Goal: Task Accomplishment & Management: Complete application form

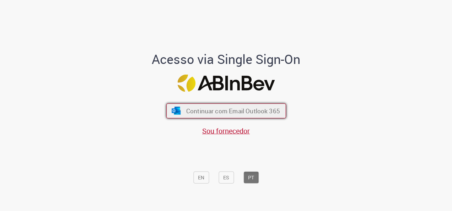
click at [234, 111] on span "Continuar com Email Outlook 365" at bounding box center [233, 111] width 94 height 8
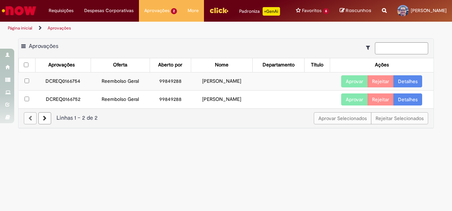
click at [175, 81] on td "99849288" at bounding box center [169, 81] width 41 height 18
click at [149, 76] on td "99849288" at bounding box center [169, 81] width 41 height 18
click at [105, 83] on td "Reembolso Geral" at bounding box center [120, 81] width 59 height 18
click at [50, 82] on td "DCREQ0166754" at bounding box center [62, 81] width 55 height 18
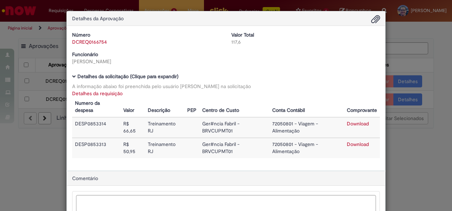
click at [398, 148] on div "Detalhes da Aprovação Número DCREQ0166754 Valor Total 117,6 Funcionário [PERSON…" at bounding box center [226, 105] width 452 height 211
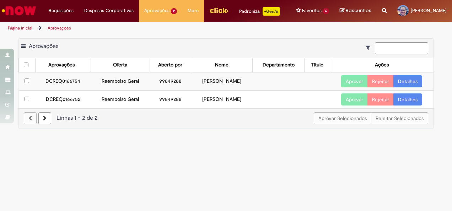
click at [404, 83] on link "Detalhes" at bounding box center [407, 81] width 29 height 12
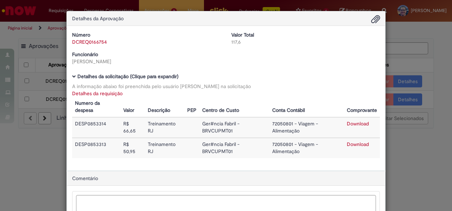
click at [354, 122] on link "Download" at bounding box center [357, 123] width 22 height 6
click at [359, 141] on link "Download" at bounding box center [357, 144] width 22 height 6
drag, startPoint x: 111, startPoint y: 125, endPoint x: 92, endPoint y: 129, distance: 19.8
click at [92, 129] on td "DESP0853314" at bounding box center [96, 127] width 48 height 21
drag, startPoint x: 92, startPoint y: 129, endPoint x: 102, endPoint y: 129, distance: 10.3
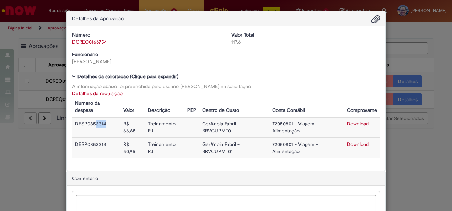
click at [102, 129] on td "DESP0853314" at bounding box center [96, 127] width 48 height 21
drag, startPoint x: 102, startPoint y: 129, endPoint x: 70, endPoint y: 127, distance: 31.7
click at [72, 127] on td "DESP0853314" at bounding box center [96, 127] width 48 height 21
copy td "DESP0853314"
drag, startPoint x: 101, startPoint y: 146, endPoint x: 69, endPoint y: 145, distance: 32.0
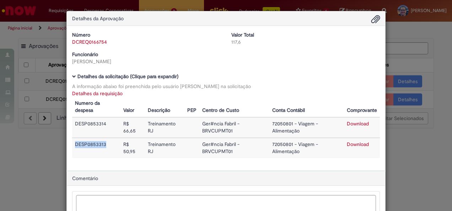
click at [72, 145] on td "DESP0853313" at bounding box center [96, 148] width 48 height 20
copy td "DESP0853313"
drag, startPoint x: 137, startPoint y: 133, endPoint x: 121, endPoint y: 135, distance: 15.7
click at [121, 135] on td "R$ 66,65" at bounding box center [132, 127] width 24 height 21
copy td "66,65"
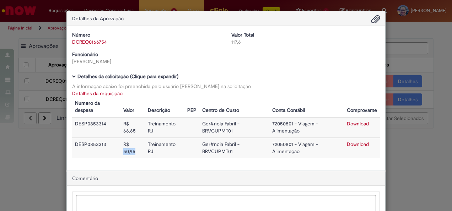
drag, startPoint x: 125, startPoint y: 154, endPoint x: 119, endPoint y: 153, distance: 6.0
click at [120, 153] on td "R$ 50,95" at bounding box center [132, 148] width 24 height 20
copy td "50,95"
drag, startPoint x: 133, startPoint y: 59, endPoint x: 69, endPoint y: 66, distance: 64.3
click at [69, 66] on div "Número DCREQ0166754 Valor Total 117,6 Funcionário [PERSON_NAME]" at bounding box center [226, 50] width 318 height 39
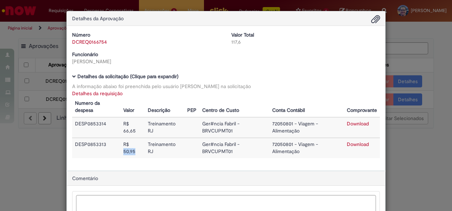
copy div "[PERSON_NAME]"
click at [104, 45] on div "DCREQ0166754" at bounding box center [146, 41] width 148 height 7
drag, startPoint x: 106, startPoint y: 44, endPoint x: 67, endPoint y: 46, distance: 39.1
click at [67, 46] on div "Número DCREQ0166754 Valor Total 117,6 Funcionário [PERSON_NAME]" at bounding box center [226, 50] width 318 height 39
copy link "DCREQ0166754"
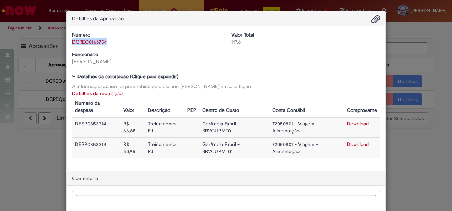
drag, startPoint x: 248, startPoint y: 42, endPoint x: 228, endPoint y: 44, distance: 20.3
click at [231, 44] on div "117,6" at bounding box center [305, 41] width 148 height 7
copy div "117,6"
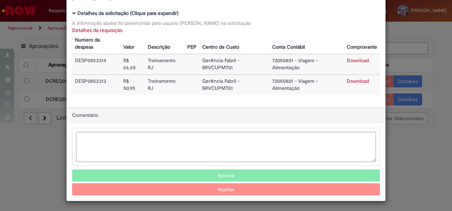
scroll to position [62, 0]
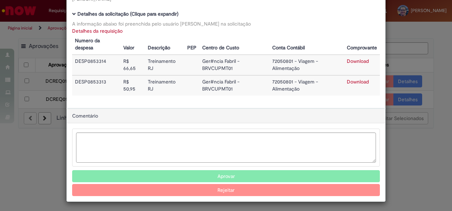
click at [226, 173] on button "Aprovar" at bounding box center [225, 176] width 307 height 12
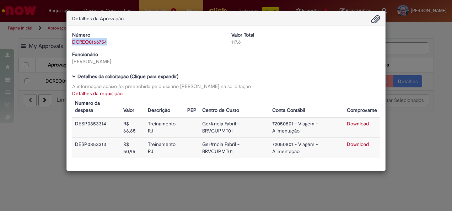
click at [342, 55] on div "Número DCREQ0166754 Valor Total 117,6 Funcionário [PERSON_NAME]" at bounding box center [226, 50] width 318 height 39
click at [430, 142] on div "Detalhes da Aprovação Número DCREQ0166754 Valor Total 117,6 Funcionário [PERSON…" at bounding box center [226, 105] width 452 height 211
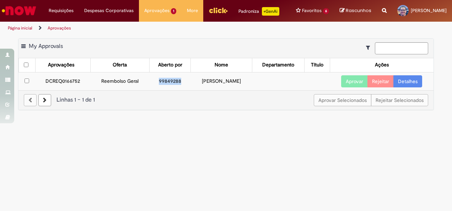
drag, startPoint x: 172, startPoint y: 80, endPoint x: 146, endPoint y: 84, distance: 26.0
click at [149, 84] on td "99849288" at bounding box center [170, 81] width 42 height 18
copy td "99849288"
click at [344, 80] on button "Aprovar" at bounding box center [354, 81] width 27 height 12
